Goal: Navigation & Orientation: Find specific page/section

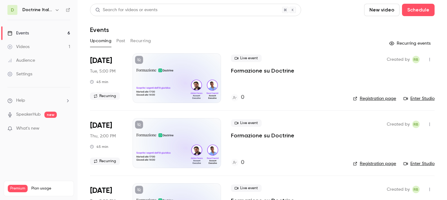
click at [40, 7] on div "Doctrine Italia Formation Avocat" at bounding box center [41, 9] width 38 height 7
click at [58, 10] on icon "button" at bounding box center [57, 9] width 5 height 5
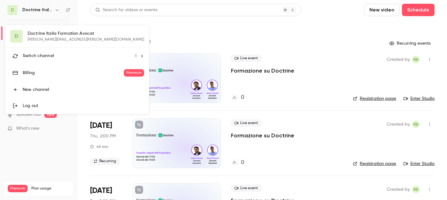
click at [46, 50] on li "Switch channel 6" at bounding box center [77, 56] width 144 height 16
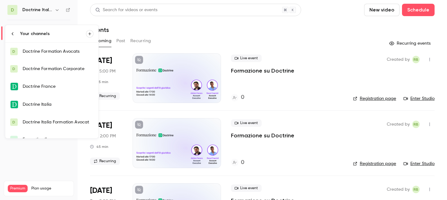
click at [53, 98] on link "Doctrine Italia" at bounding box center [51, 105] width 93 height 18
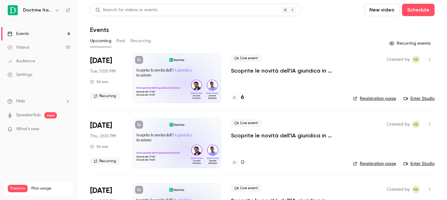
click at [240, 99] on div "6" at bounding box center [237, 97] width 13 height 8
